Goal: Task Accomplishment & Management: Use online tool/utility

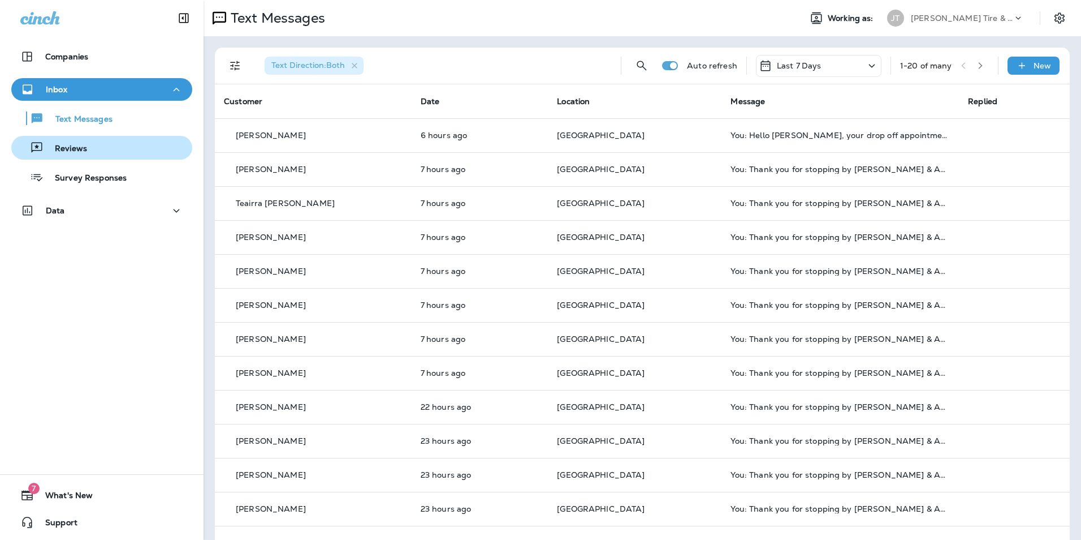
click at [85, 143] on div "Reviews" at bounding box center [51, 147] width 71 height 17
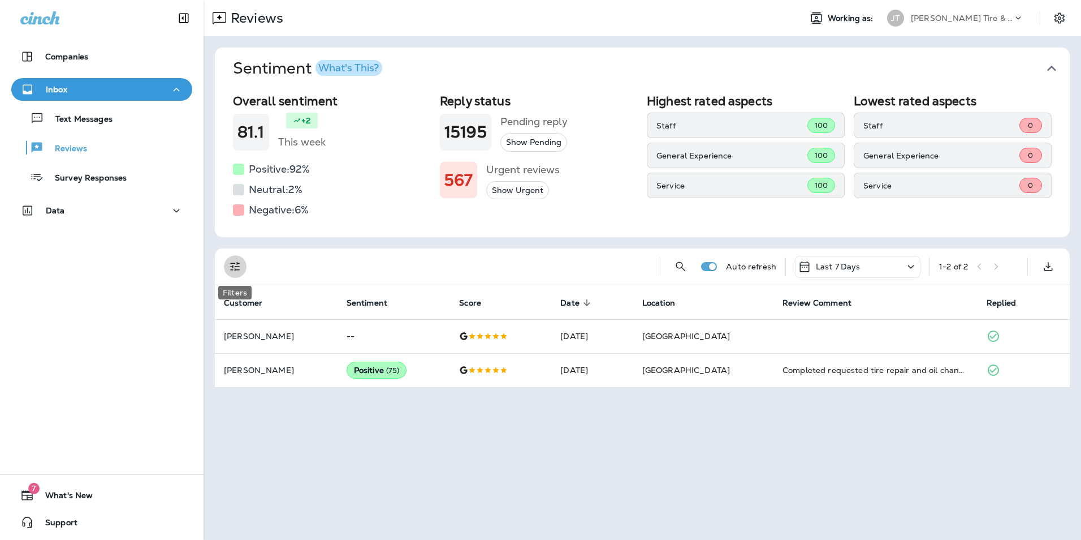
click at [241, 267] on icon "Filters" at bounding box center [235, 267] width 14 height 14
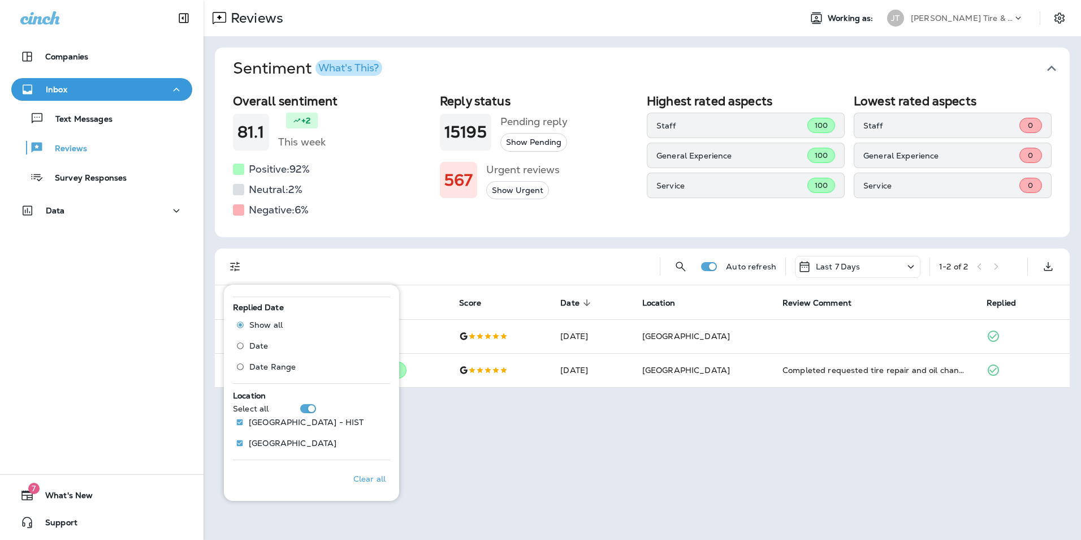
scroll to position [412, 0]
click at [439, 413] on div "Reviews Working as: JT Jensen Tire & Auto Sentiment What's This? Overall sentim…" at bounding box center [643, 270] width 878 height 540
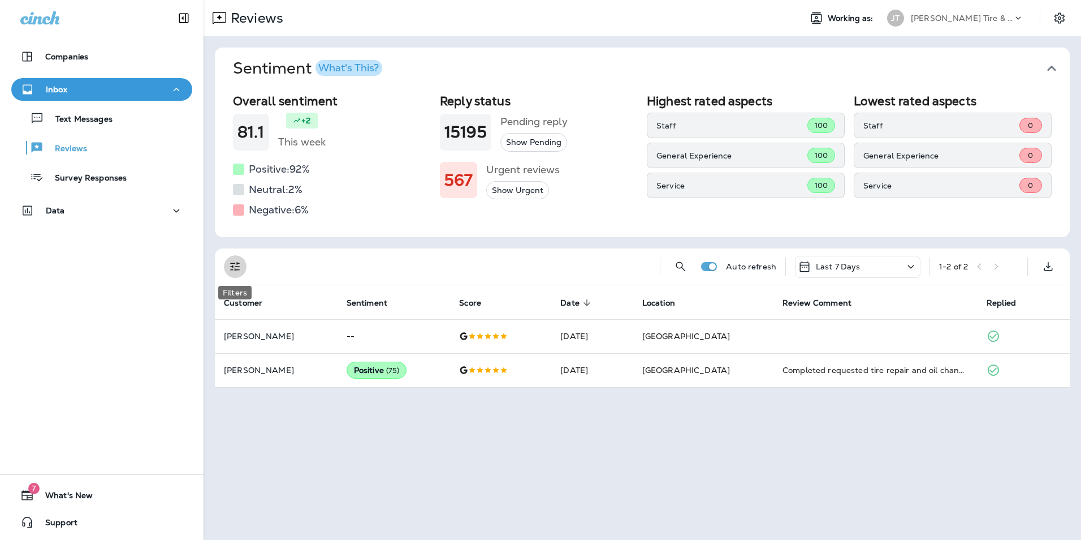
click at [232, 271] on icon "Filters" at bounding box center [235, 267] width 14 height 14
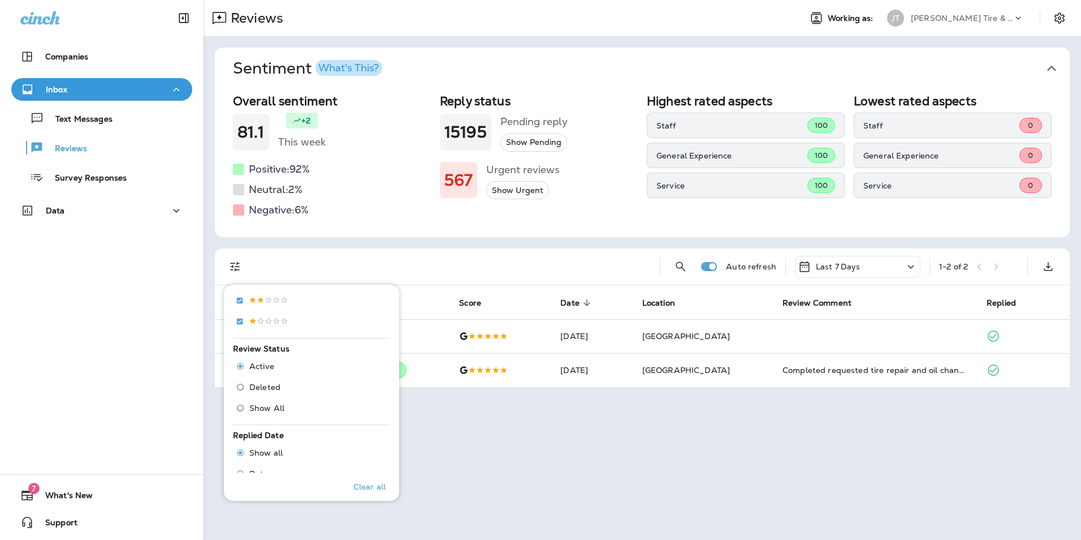
scroll to position [412, 0]
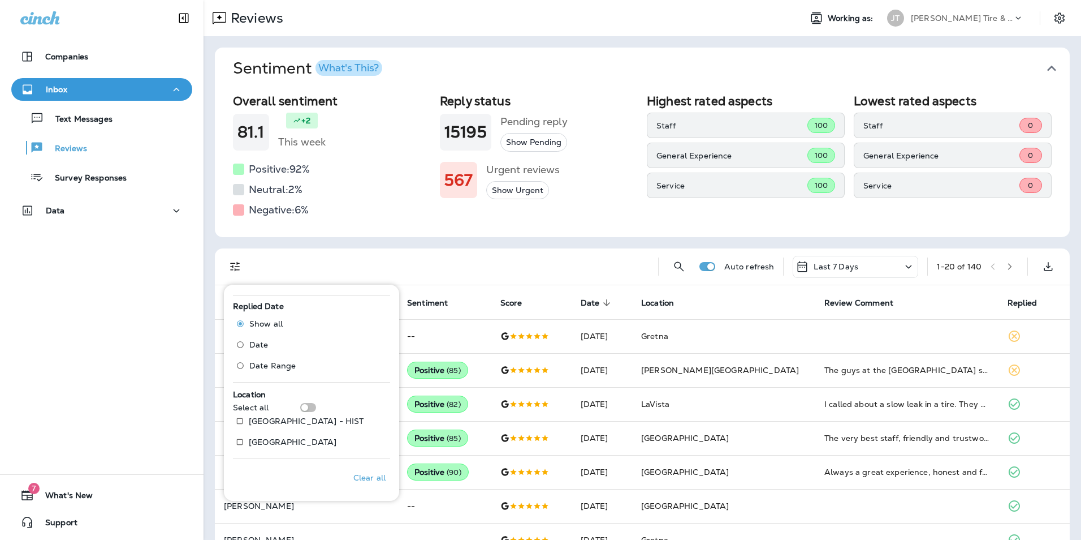
click at [55, 282] on div "Companies Inbox Text Messages Reviews Survey Responses Data 7 What's New Support" at bounding box center [102, 270] width 204 height 540
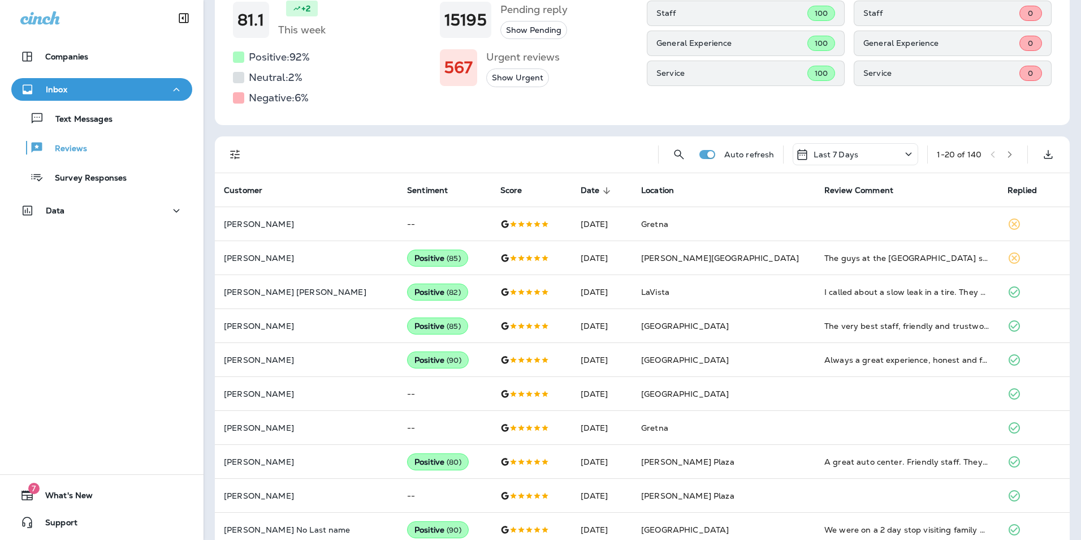
scroll to position [73, 0]
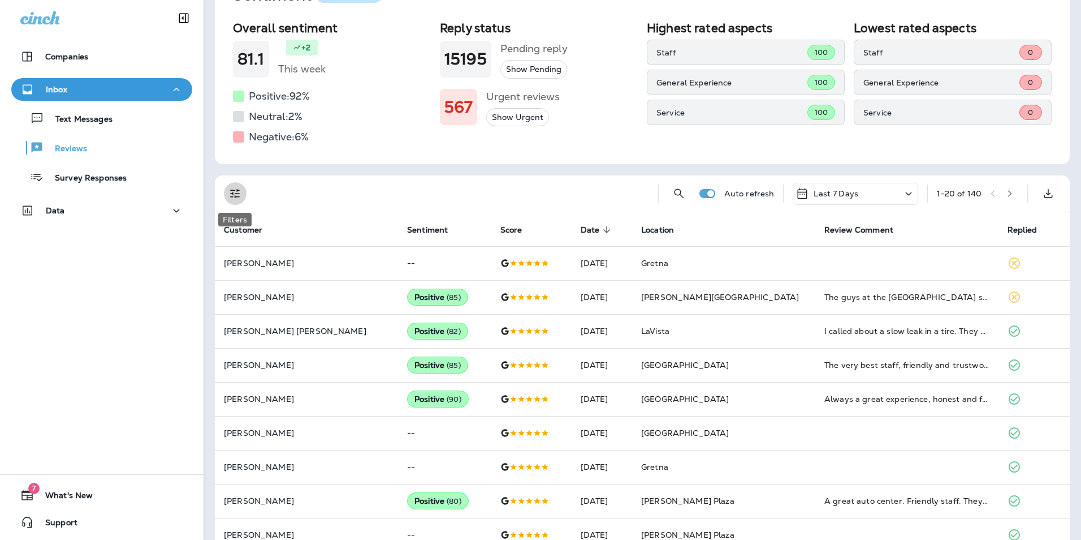
click at [240, 197] on icon "Filters" at bounding box center [235, 194] width 14 height 14
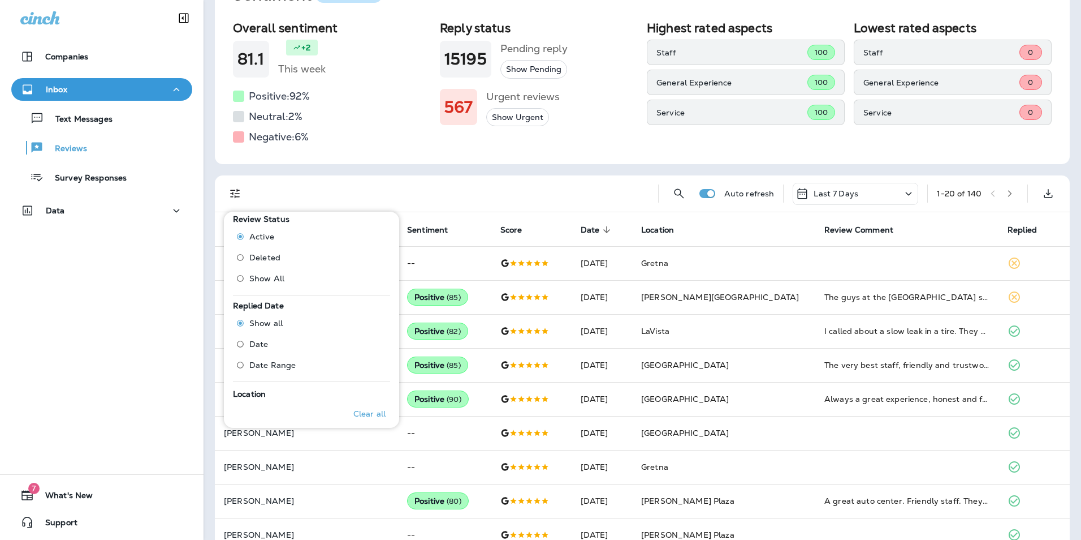
scroll to position [412, 0]
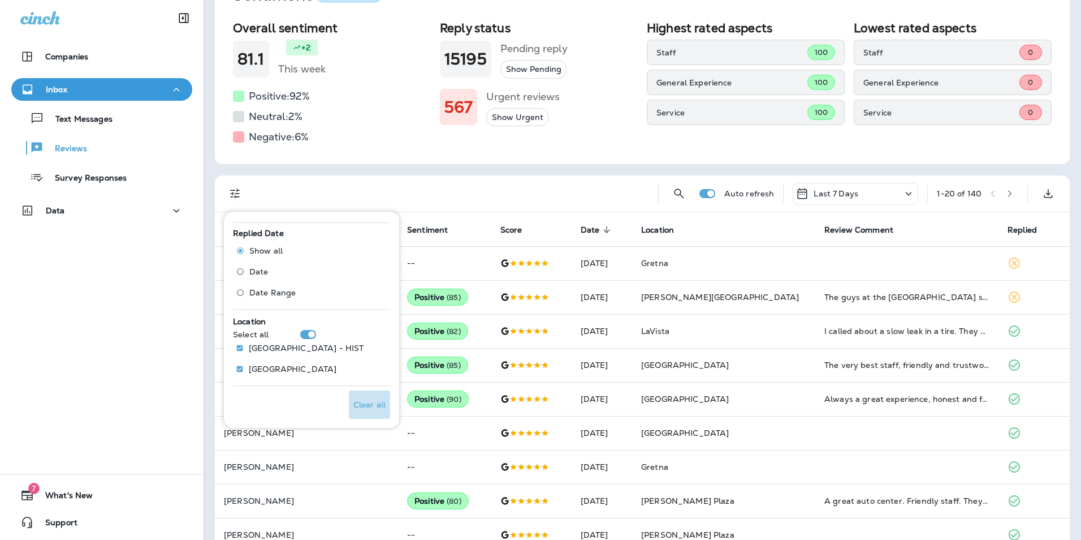
click at [368, 402] on p "Clear all" at bounding box center [369, 404] width 32 height 9
